Goal: Navigation & Orientation: Find specific page/section

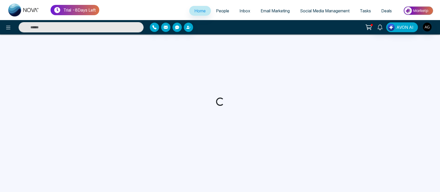
select select "*"
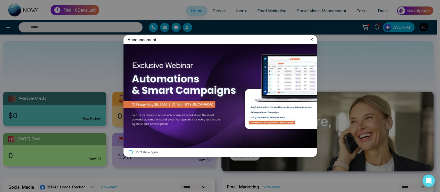
click at [311, 38] on icon at bounding box center [311, 39] width 5 height 5
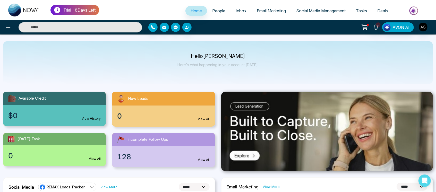
click at [216, 11] on span "People" at bounding box center [218, 10] width 13 height 5
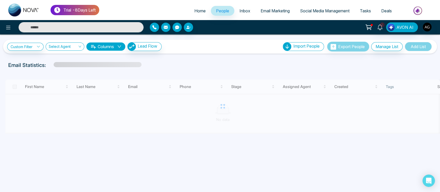
click at [199, 13] on link "Home" at bounding box center [200, 11] width 22 height 10
select select "*"
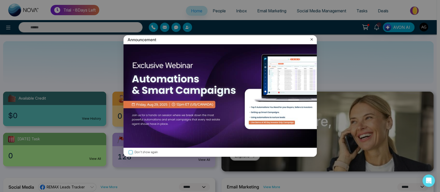
click at [314, 39] on div "Announcement" at bounding box center [219, 39] width 193 height 9
click at [311, 39] on icon at bounding box center [311, 39] width 5 height 5
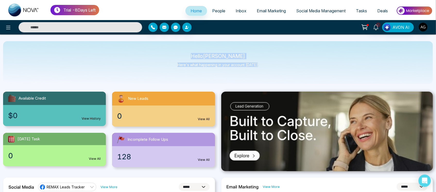
drag, startPoint x: 194, startPoint y: 53, endPoint x: 278, endPoint y: 70, distance: 86.1
click at [278, 70] on div "Hello [PERSON_NAME] Here's what happening in your account [DATE]." at bounding box center [218, 62] width 430 height 43
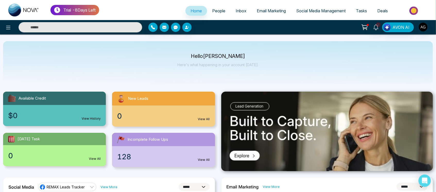
click at [88, 119] on link "View History" at bounding box center [91, 118] width 19 height 5
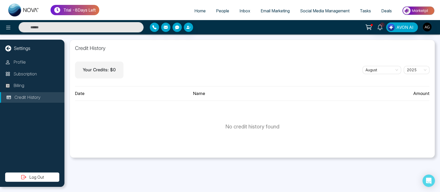
click at [7, 47] on icon at bounding box center [8, 48] width 6 height 6
select select "*"
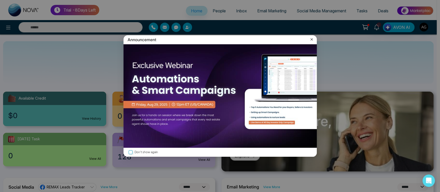
click at [200, 117] on img at bounding box center [219, 96] width 193 height 104
click at [313, 40] on icon at bounding box center [311, 39] width 5 height 5
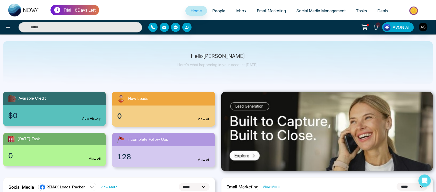
scroll to position [16, 0]
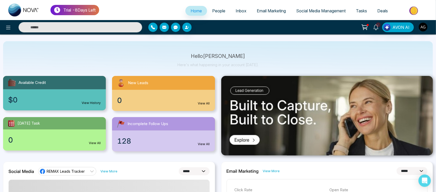
click at [66, 95] on div "$0 View History" at bounding box center [54, 99] width 103 height 21
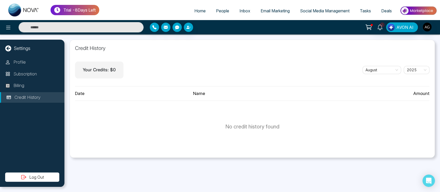
select select "*"
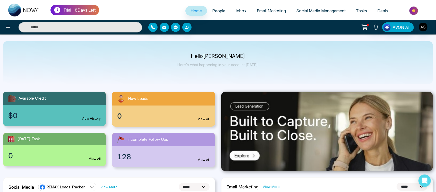
click at [205, 107] on div "0 View All" at bounding box center [163, 116] width 103 height 21
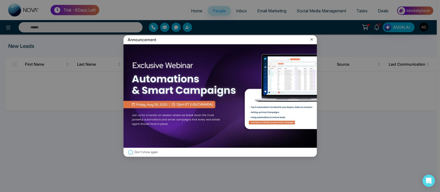
click at [310, 39] on icon at bounding box center [311, 39] width 5 height 5
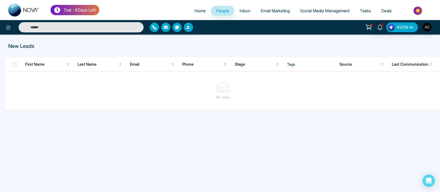
click at [199, 13] on span "Home" at bounding box center [199, 10] width 11 height 5
select select "*"
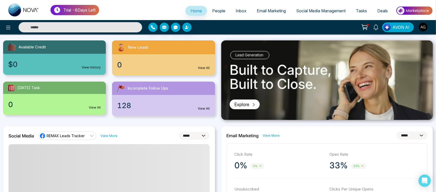
scroll to position [64, 0]
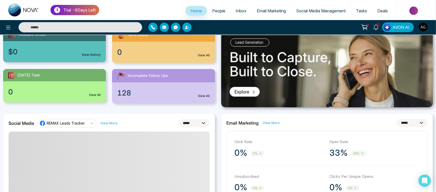
click at [88, 89] on div "0 View All" at bounding box center [54, 91] width 103 height 21
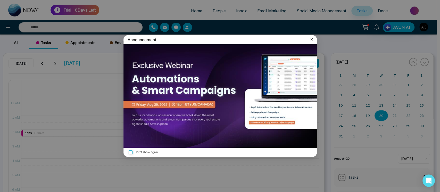
click at [311, 38] on icon at bounding box center [311, 39] width 5 height 5
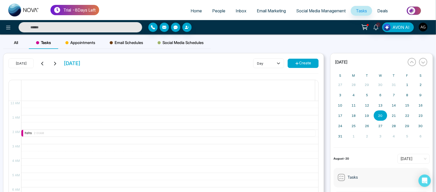
click at [198, 9] on span "Home" at bounding box center [196, 10] width 11 height 5
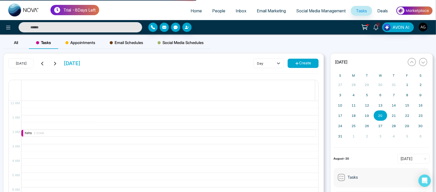
select select "*"
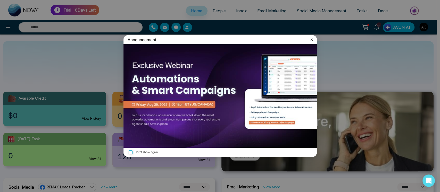
click at [179, 149] on div "Don't show again" at bounding box center [219, 152] width 193 height 9
click at [310, 40] on icon at bounding box center [311, 39] width 5 height 5
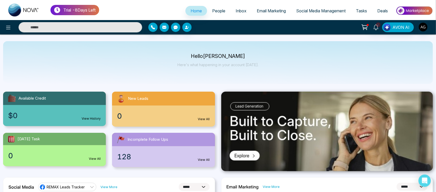
click at [184, 158] on div "128 View All" at bounding box center [163, 156] width 103 height 21
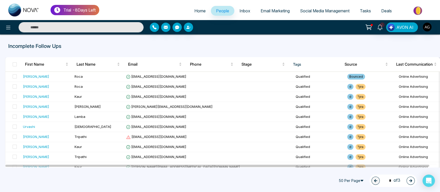
click at [199, 12] on span "Home" at bounding box center [199, 10] width 11 height 5
select select "*"
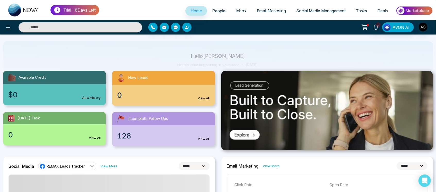
scroll to position [44, 0]
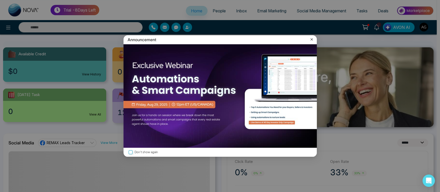
click at [311, 38] on icon at bounding box center [311, 39] width 5 height 5
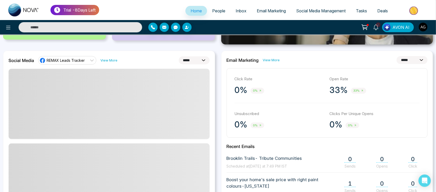
scroll to position [128, 0]
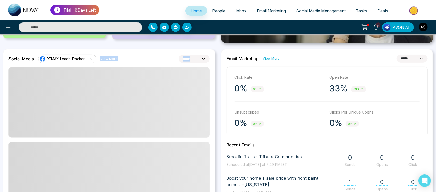
drag, startPoint x: 78, startPoint y: 69, endPoint x: 92, endPoint y: 60, distance: 16.7
click at [92, 60] on div "**********" at bounding box center [109, 170] width 212 height 243
click at [131, 59] on div "**********" at bounding box center [108, 59] width 201 height 8
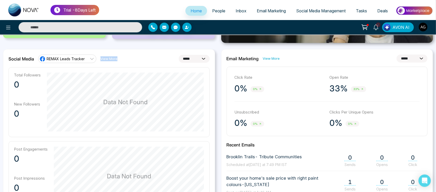
drag, startPoint x: 95, startPoint y: 57, endPoint x: 135, endPoint y: 56, distance: 40.7
click at [135, 56] on div "**********" at bounding box center [108, 59] width 201 height 8
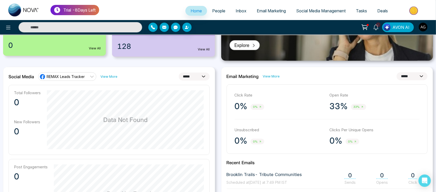
scroll to position [115, 0]
